Goal: Transaction & Acquisition: Purchase product/service

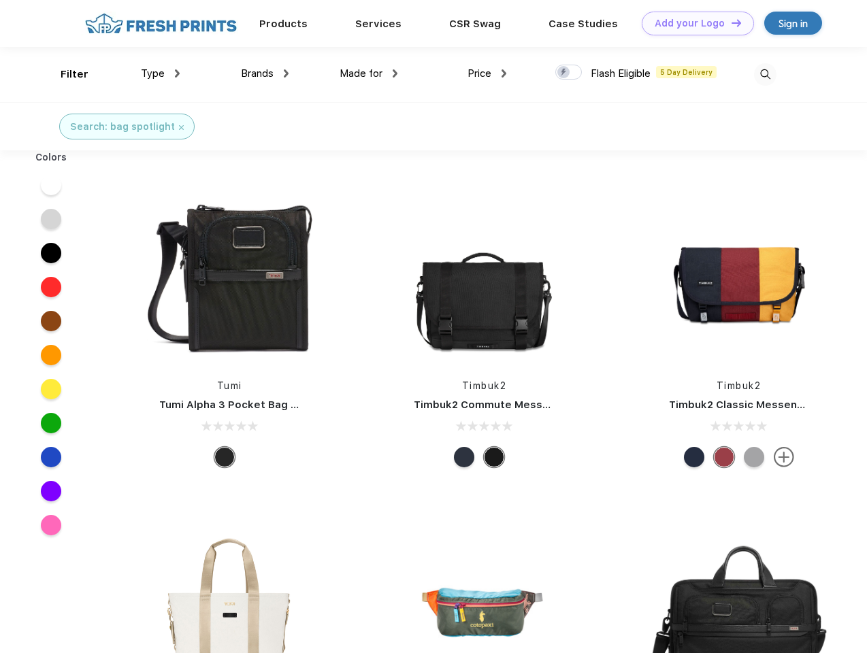
scroll to position [1, 0]
click at [692, 23] on link "Add your Logo Design Tool" at bounding box center [697, 24] width 112 height 24
click at [0, 0] on div "Design Tool" at bounding box center [0, 0] width 0 height 0
click at [730, 22] on link "Add your Logo Design Tool" at bounding box center [697, 24] width 112 height 24
click at [65, 74] on div "Filter" at bounding box center [75, 75] width 28 height 16
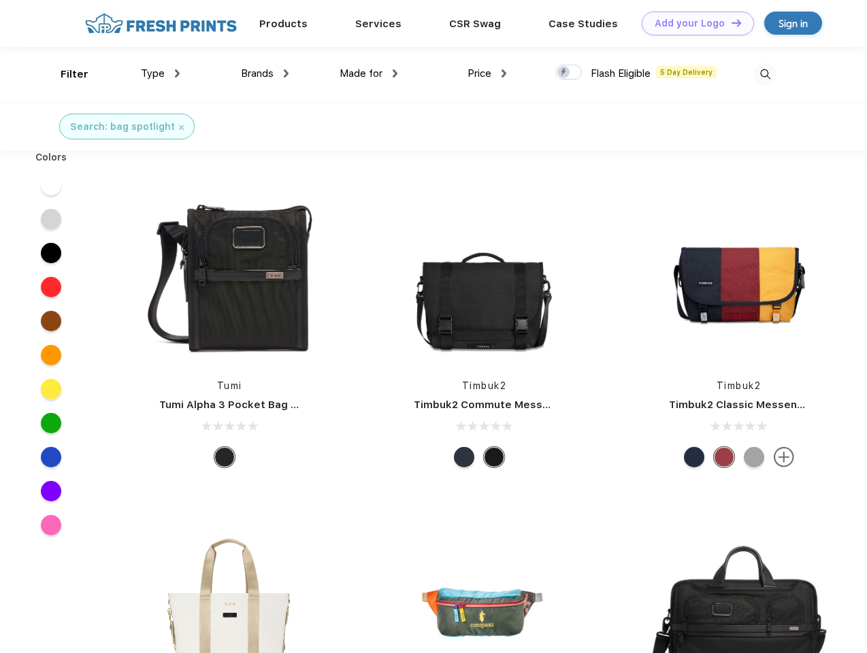
click at [161, 73] on span "Type" at bounding box center [153, 73] width 24 height 12
click at [265, 73] on span "Brands" at bounding box center [257, 73] width 33 height 12
click at [369, 73] on span "Made for" at bounding box center [360, 73] width 43 height 12
click at [487, 73] on span "Price" at bounding box center [479, 73] width 24 height 12
click at [569, 73] on div at bounding box center [568, 72] width 27 height 15
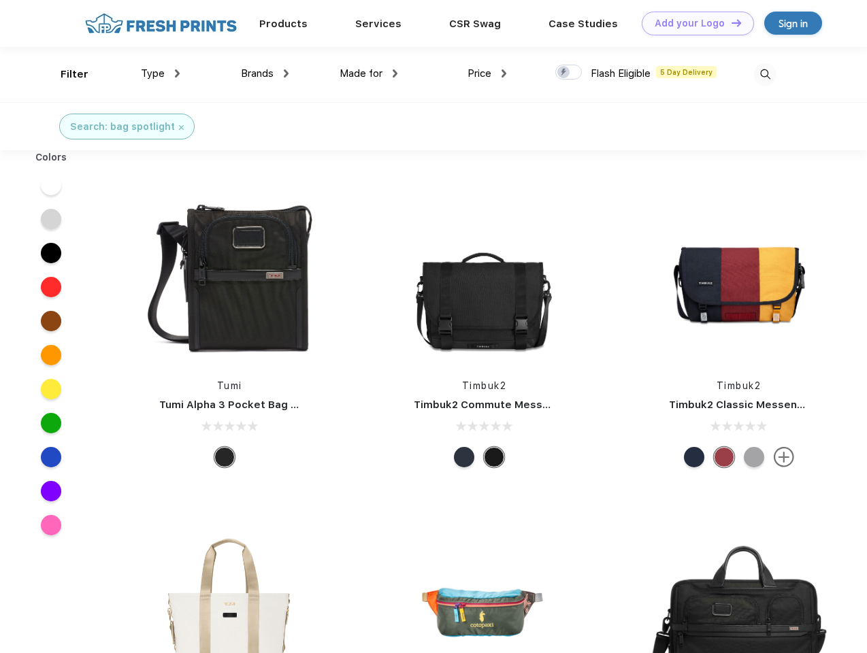
click at [564, 73] on input "checkbox" at bounding box center [559, 68] width 9 height 9
click at [765, 74] on img at bounding box center [765, 74] width 22 height 22
